Goal: Information Seeking & Learning: Compare options

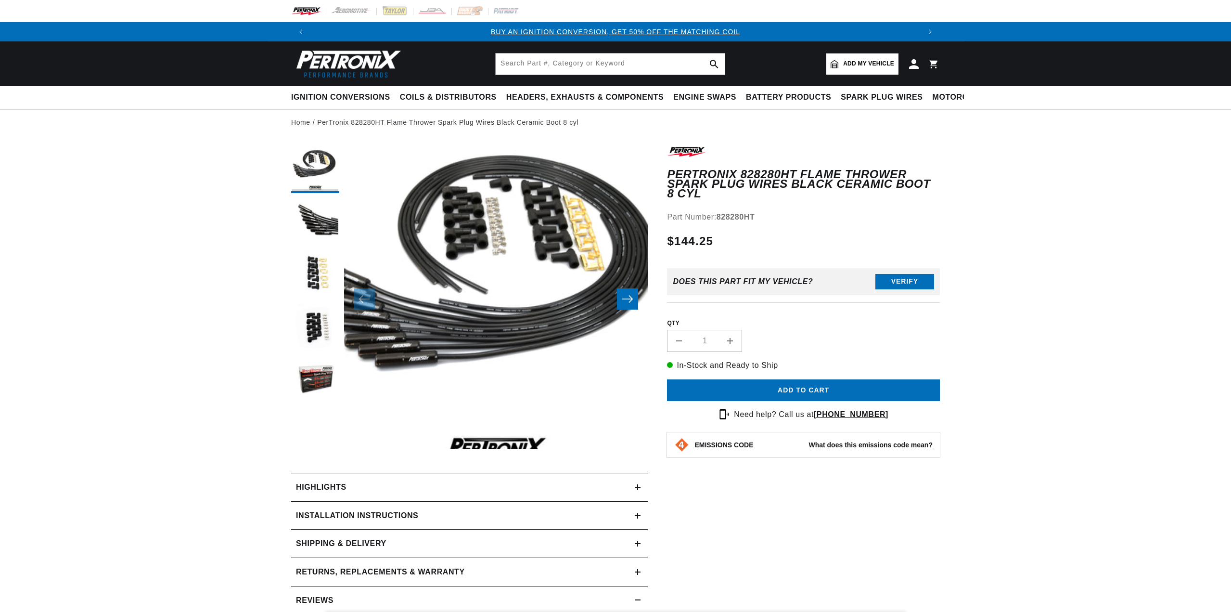
click at [634, 300] on button "Slide right" at bounding box center [627, 298] width 21 height 21
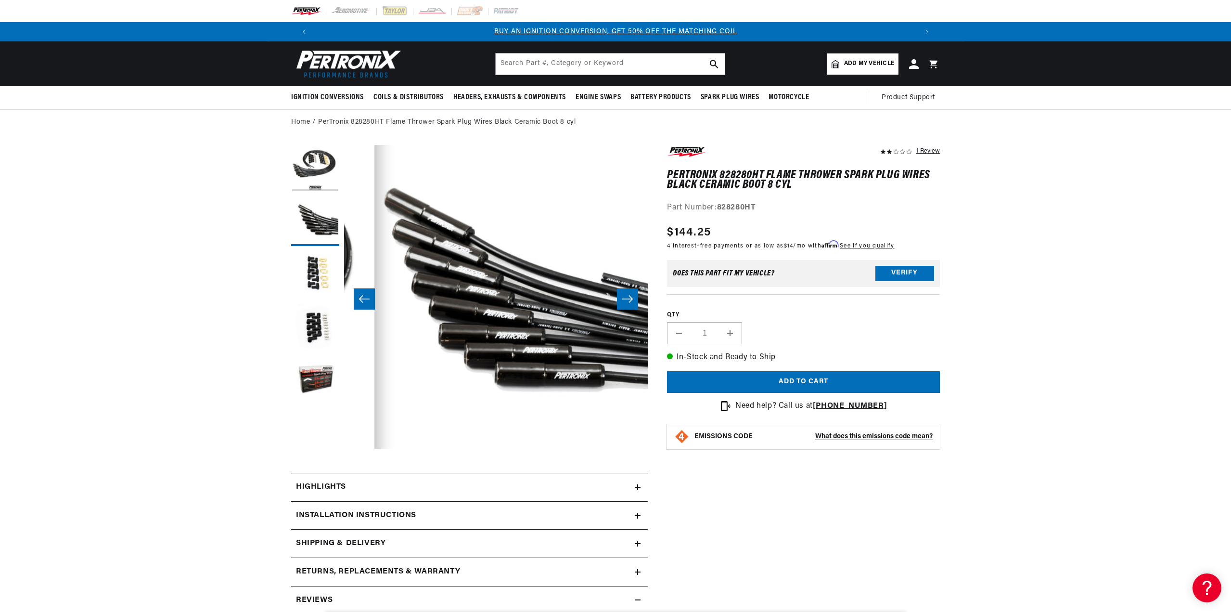
click at [935, 150] on div "1 Review" at bounding box center [928, 151] width 24 height 12
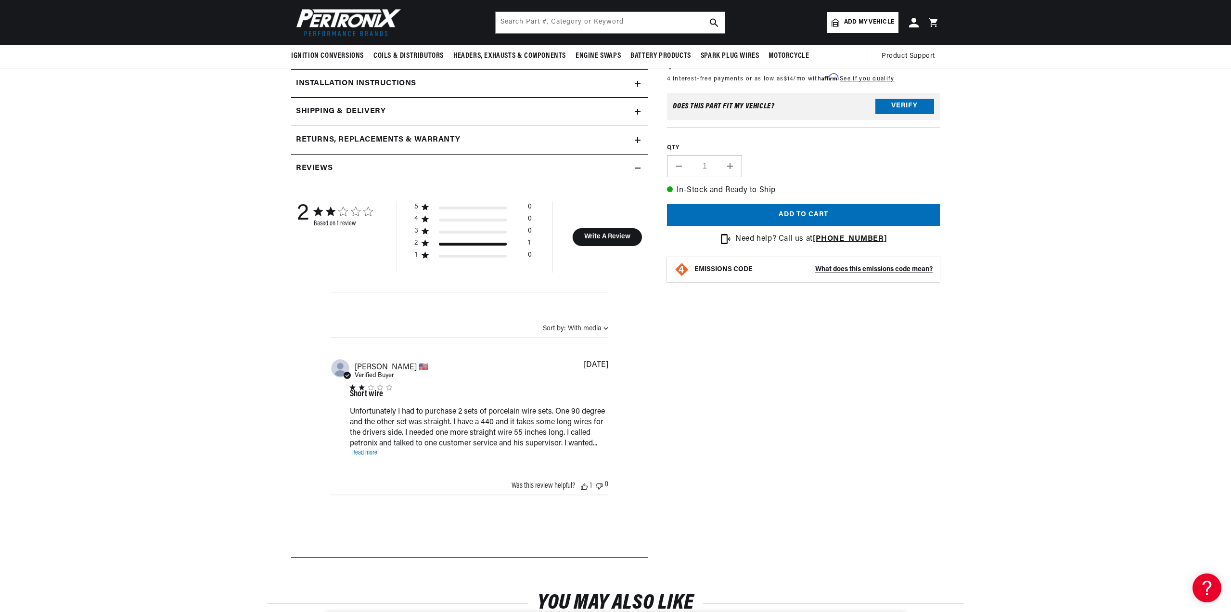
scroll to position [296, 0]
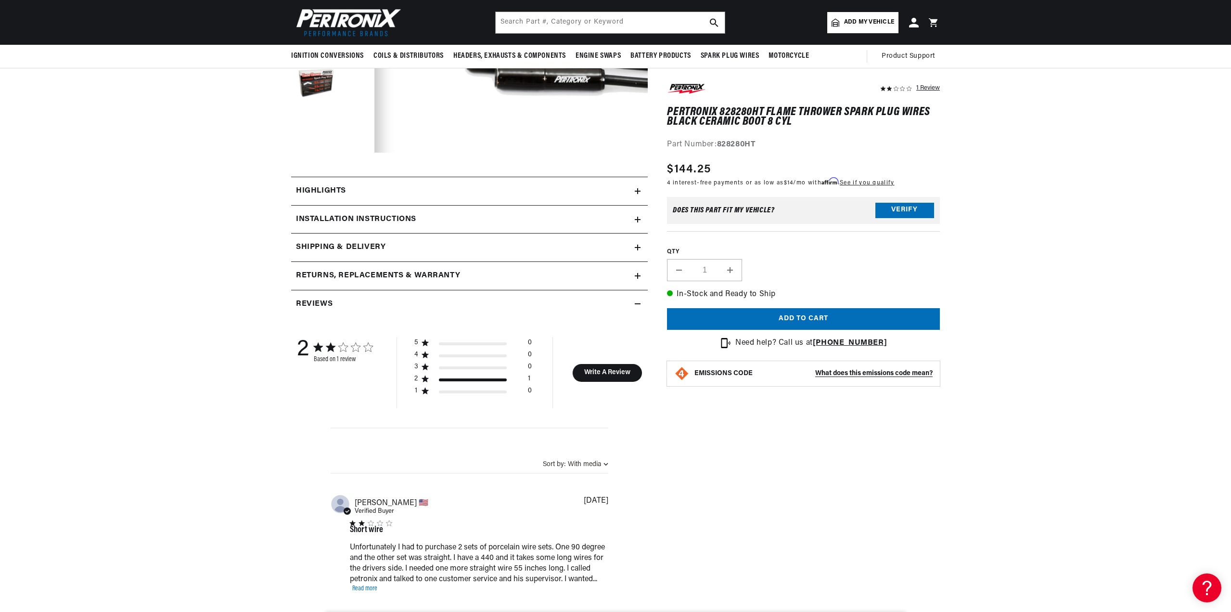
click at [347, 193] on div "Highlights" at bounding box center [463, 191] width 344 height 13
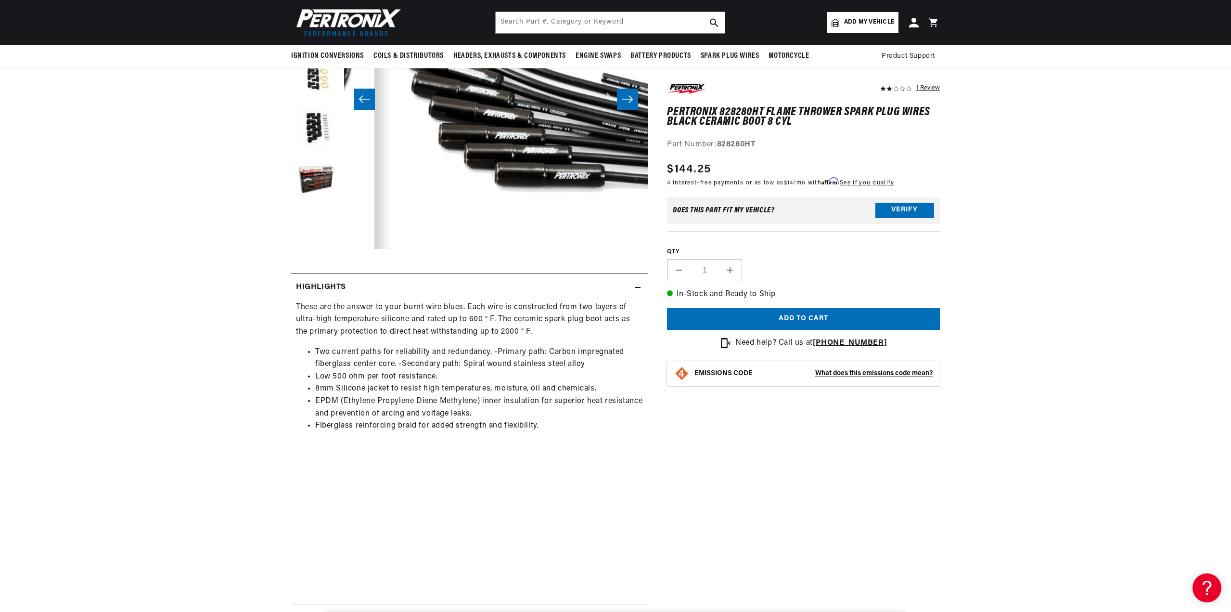
scroll to position [7, 0]
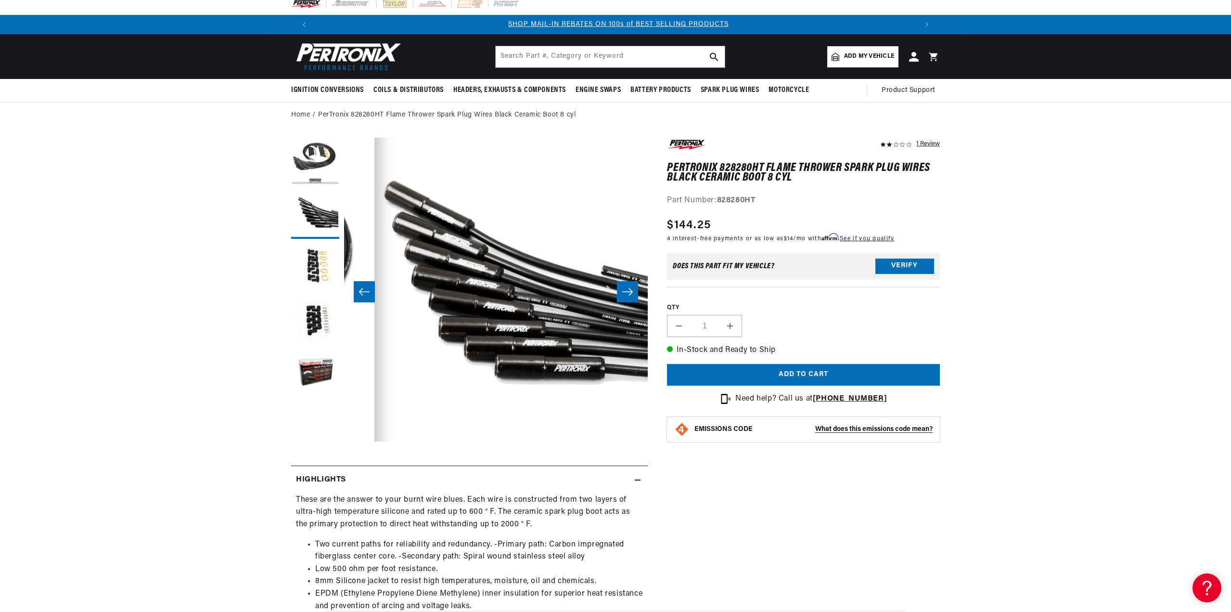
click at [366, 290] on icon "Slide left" at bounding box center [365, 292] width 12 height 10
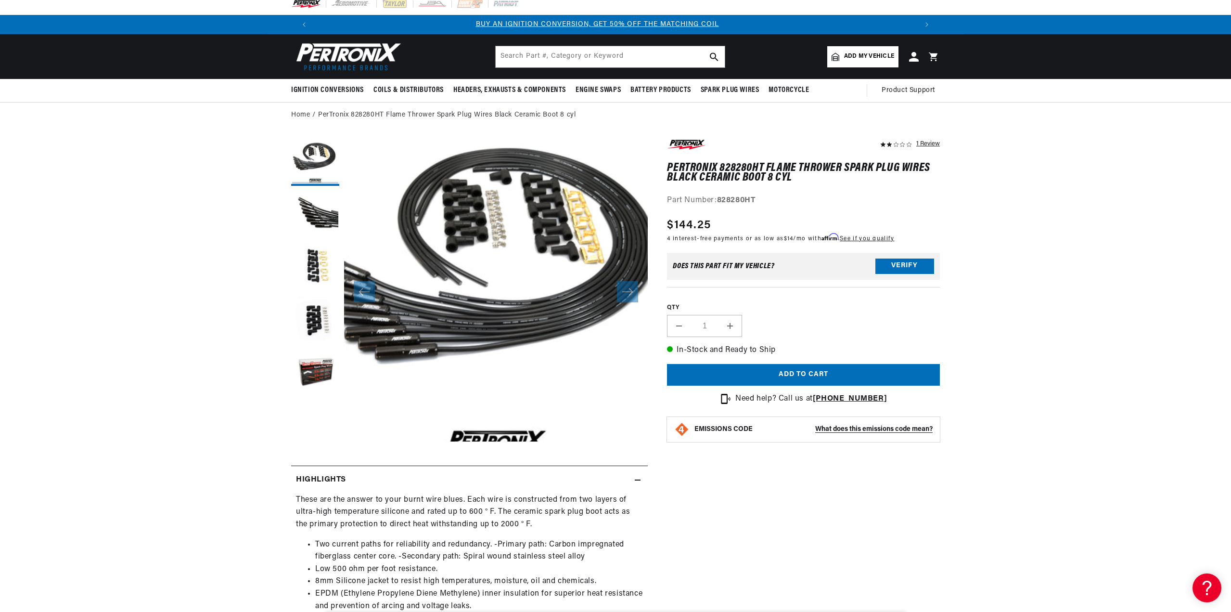
scroll to position [0, 3]
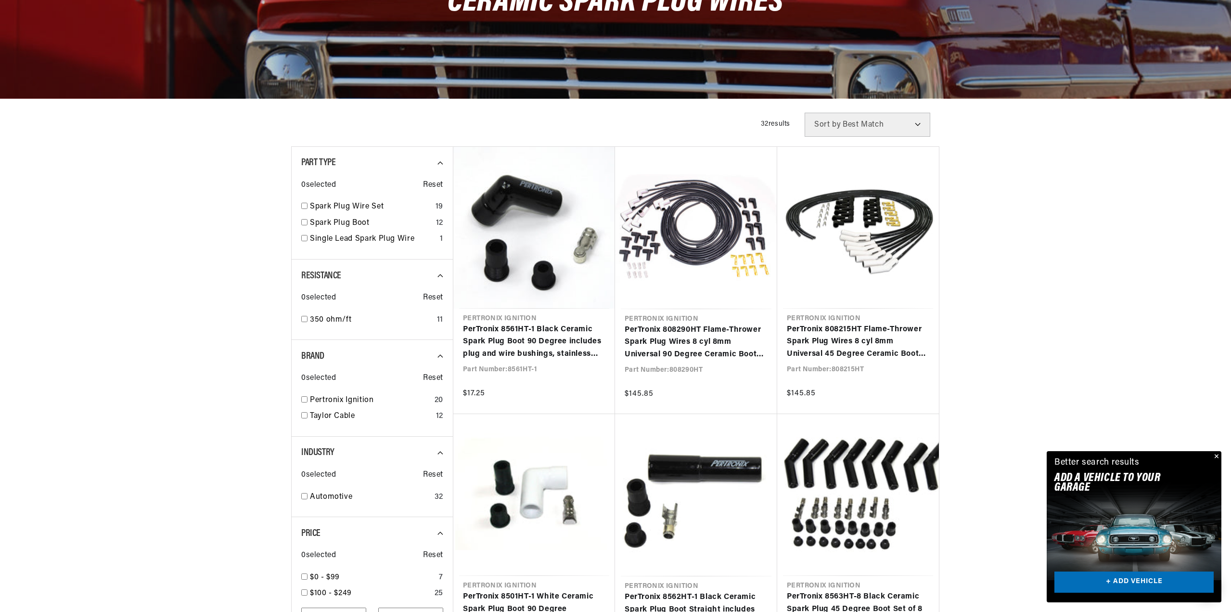
scroll to position [337, 0]
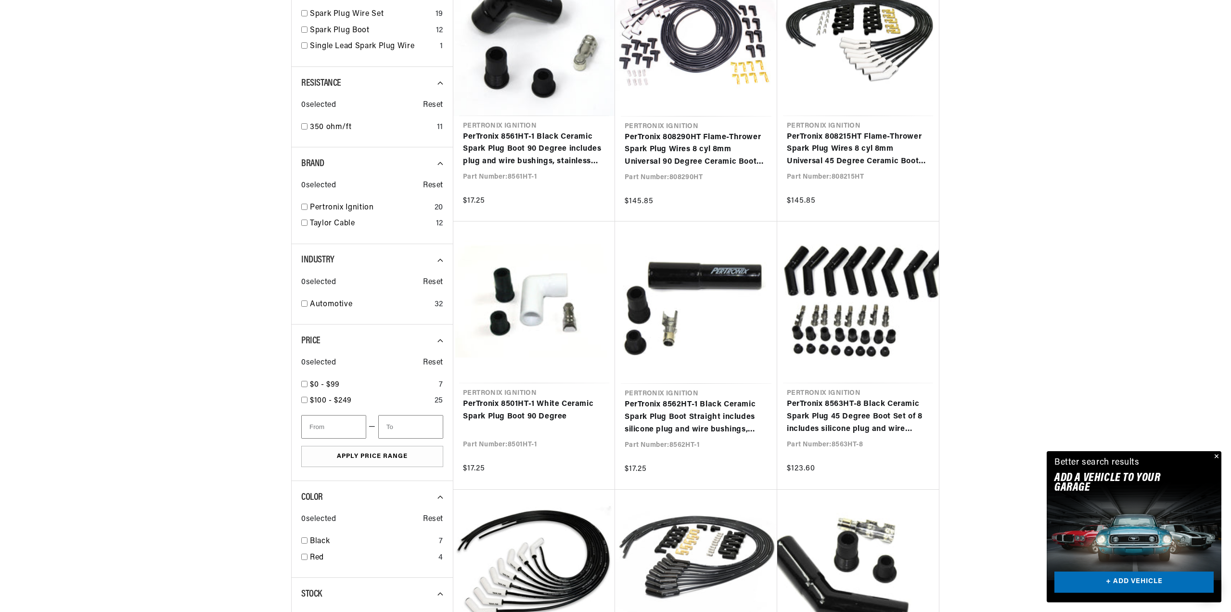
click at [1216, 454] on button "Close" at bounding box center [1216, 457] width 12 height 12
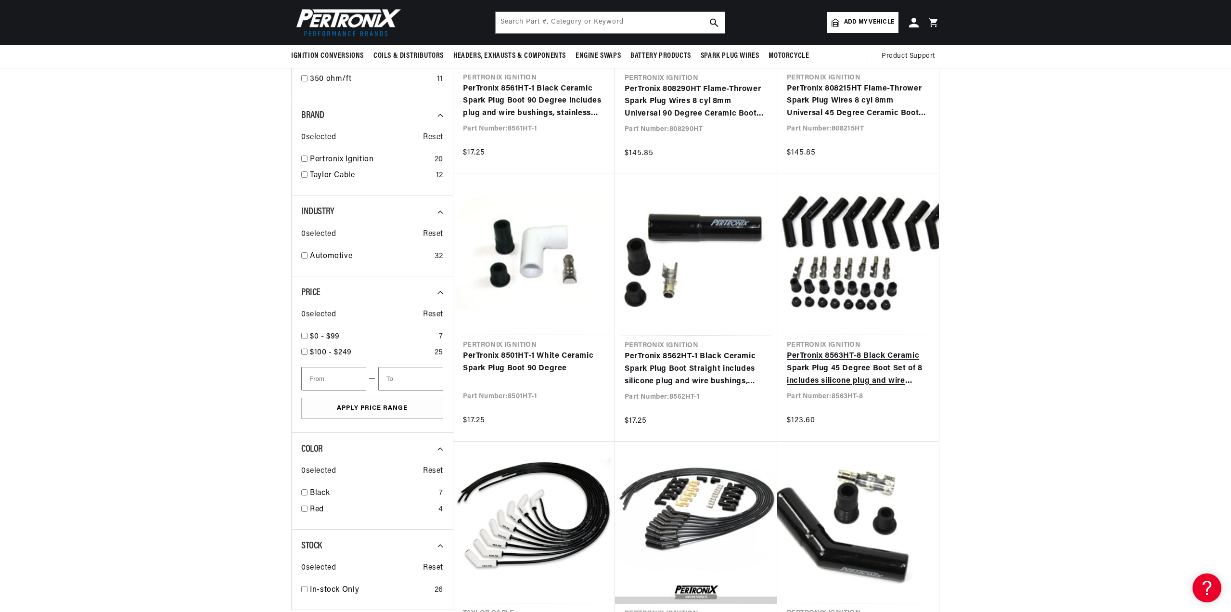
scroll to position [0, 1202]
click at [872, 366] on link "PerTronix 8563HT-8 Black Ceramic Spark Plug 45 Degree Boot Set of 8 includes si…" at bounding box center [858, 368] width 142 height 37
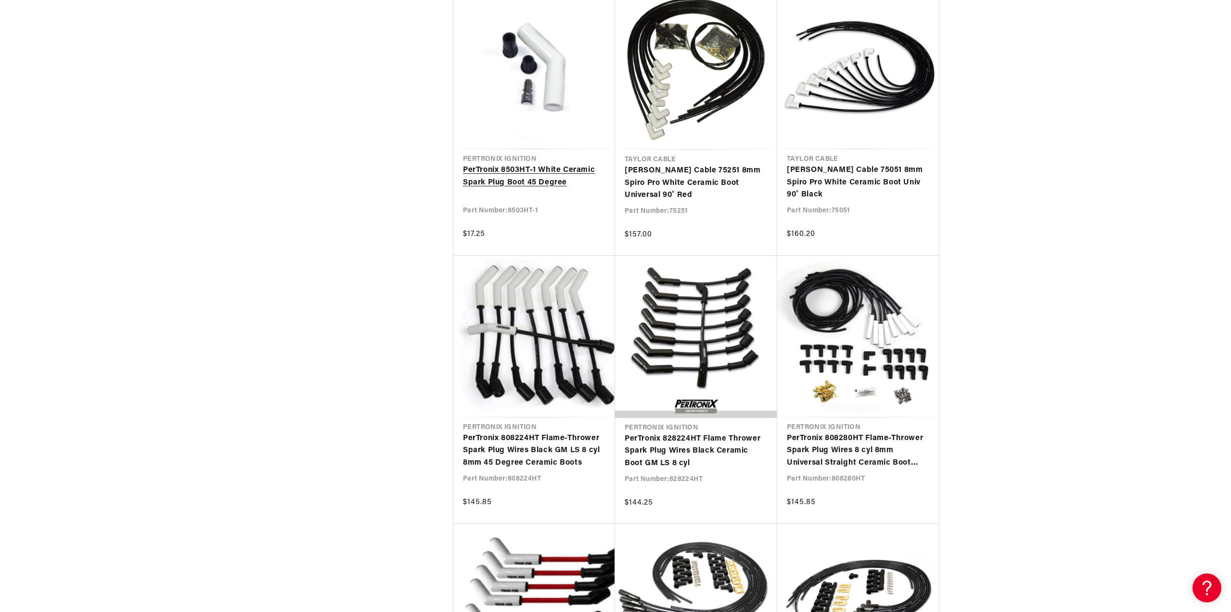
scroll to position [0, 63]
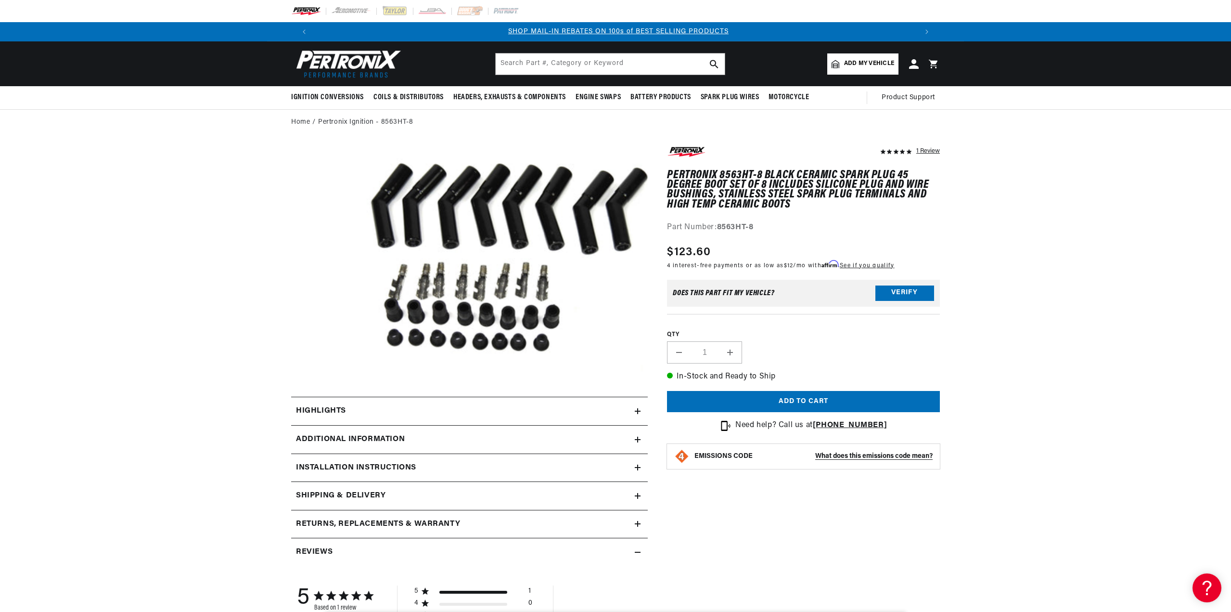
scroll to position [0, 601]
